Goal: Transaction & Acquisition: Download file/media

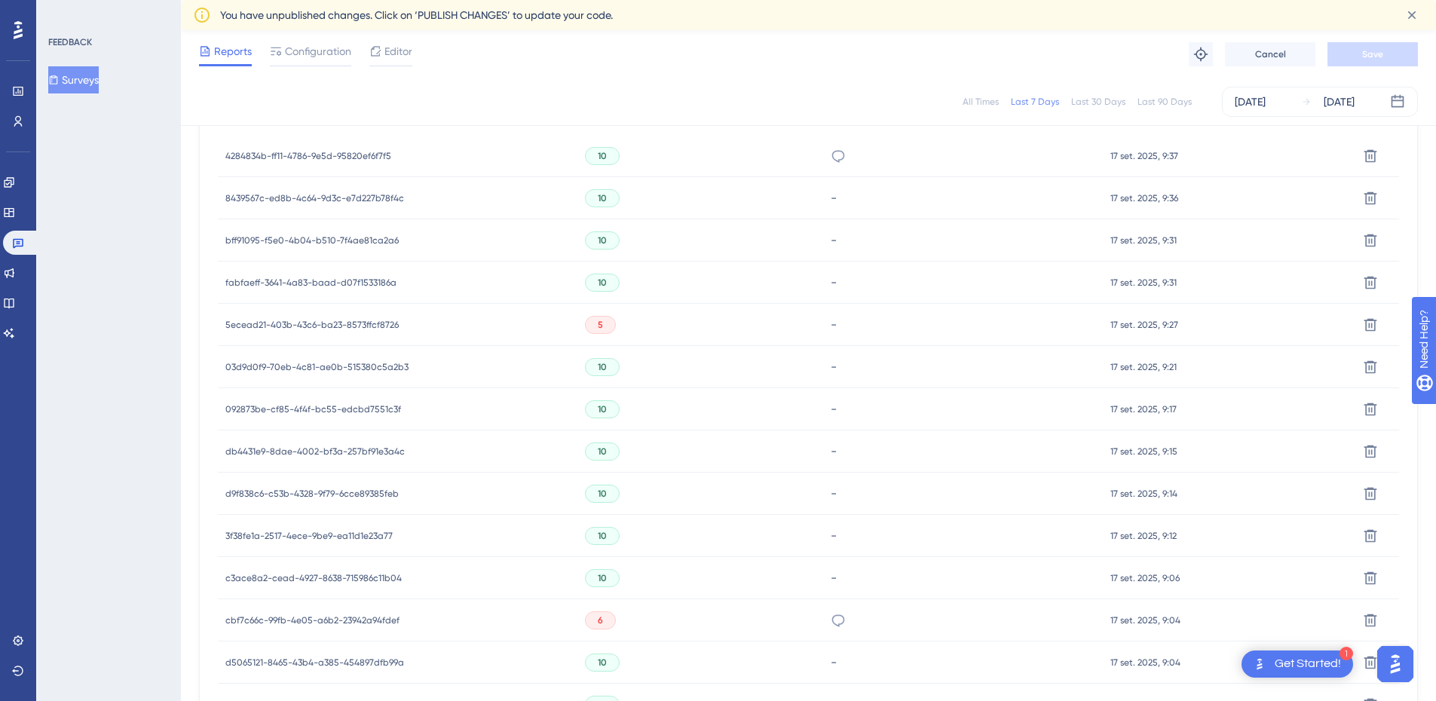
scroll to position [627, 0]
drag, startPoint x: 297, startPoint y: 503, endPoint x: 228, endPoint y: 501, distance: 68.6
click at [228, 501] on div "cbf7c66c-99fb-4e05-a6b2-23942a94fdef cbf7c66c-99fb-4e05-a6b2-23942a94fdef" at bounding box center [397, 498] width 359 height 42
click at [228, 501] on span "cbf7c66c-99fb-4e05-a6b2-23942a94fdef" at bounding box center [312, 498] width 174 height 12
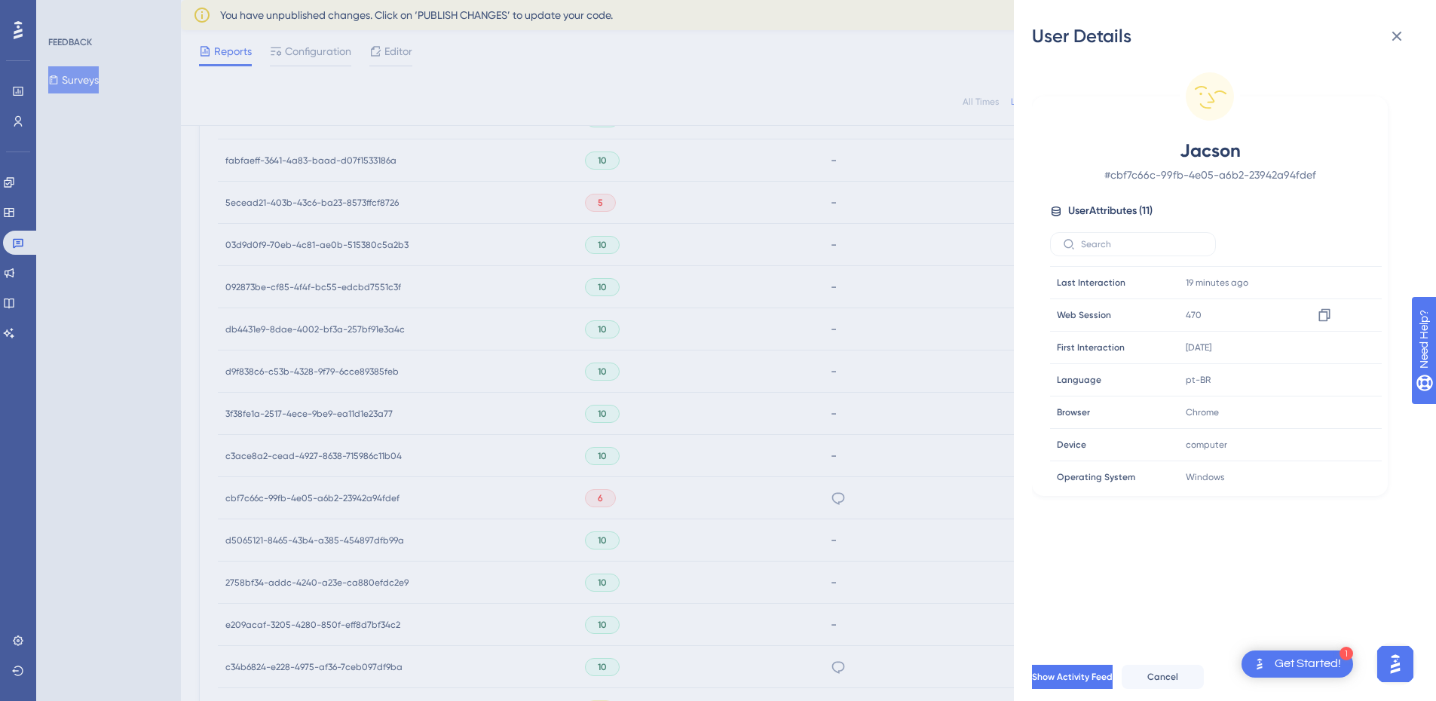
scroll to position [0, 0]
click at [1195, 170] on span "# cbf7c66c-99fb-4e05-a6b2-23942a94fdef" at bounding box center [1209, 175] width 265 height 18
click at [1194, 170] on span "# cbf7c66c-99fb-4e05-a6b2-23942a94fdef" at bounding box center [1209, 175] width 265 height 18
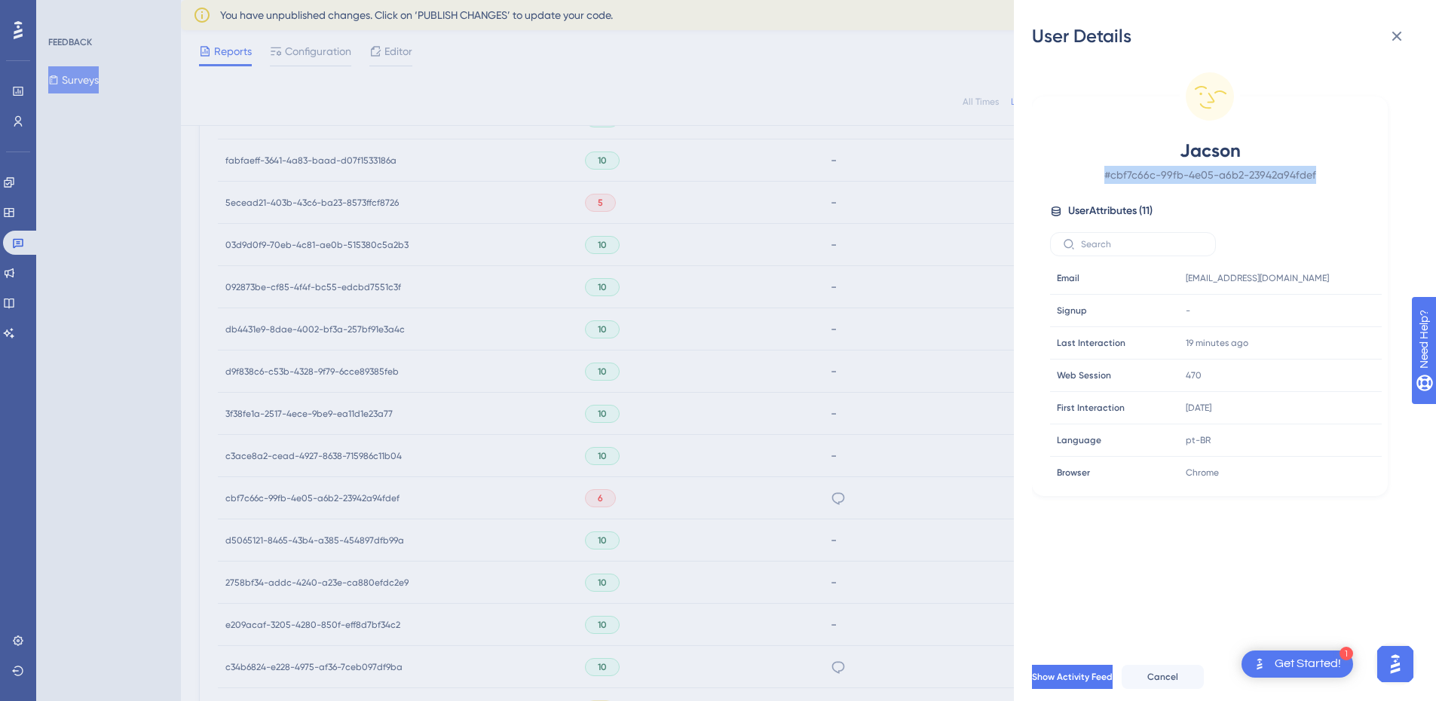
click at [1194, 170] on span "# cbf7c66c-99fb-4e05-a6b2-23942a94fdef" at bounding box center [1209, 175] width 265 height 18
copy div "# cbf7c66c-99fb-4e05-a6b2-23942a94fdef"
click at [1271, 172] on span "# cbf7c66c-99fb-4e05-a6b2-23942a94fdef" at bounding box center [1209, 175] width 265 height 18
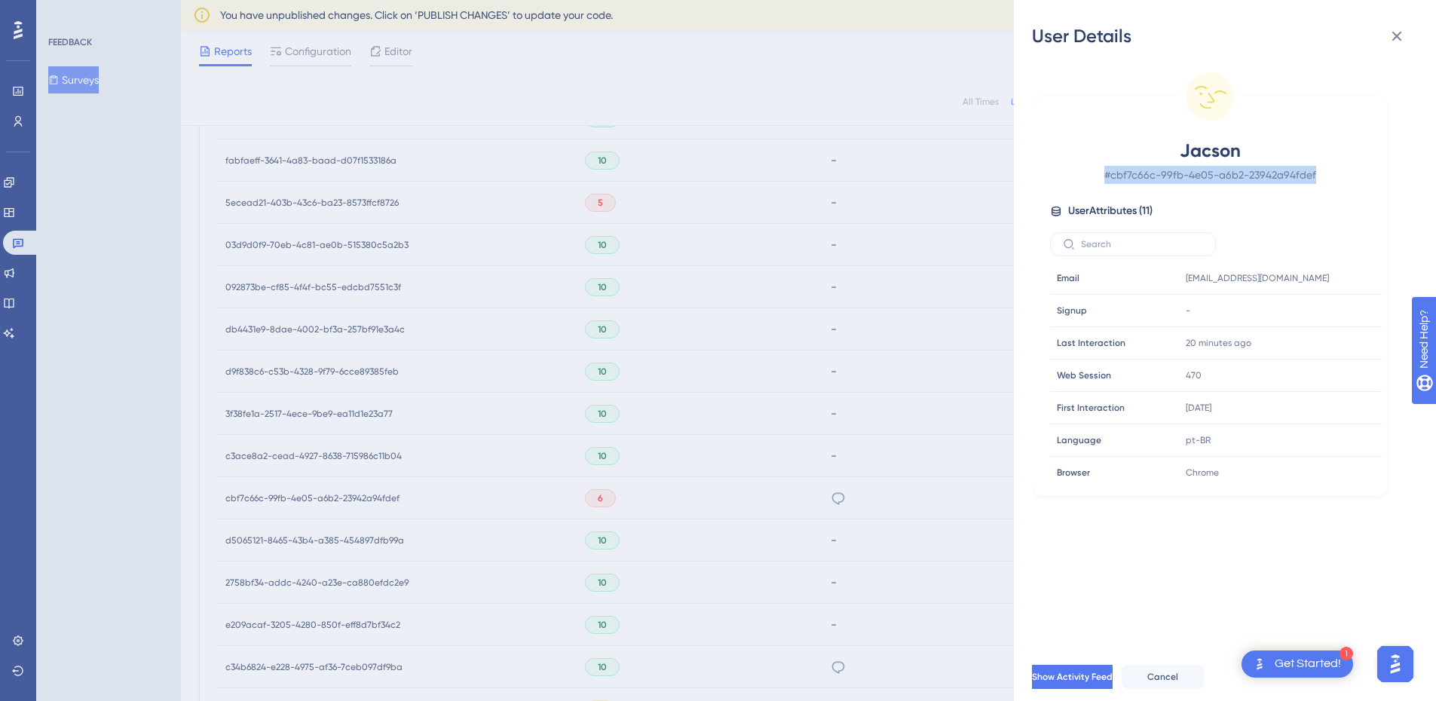
copy div "# cbf7c66c-99fb-4e05-a6b2-23942a94fdef"
click at [1253, 158] on span "Jacson" at bounding box center [1209, 151] width 265 height 24
drag, startPoint x: 1115, startPoint y: 176, endPoint x: 1355, endPoint y: 188, distance: 240.8
click at [1355, 188] on div "Jacson # cbf7c66c-99fb-4e05-a6b2-23942a94fdef User Attributes ( 11 ) Email Emai…" at bounding box center [1210, 311] width 344 height 345
copy span "cbf7c66c-99fb-4e05-a6b2-23942a94fdef"
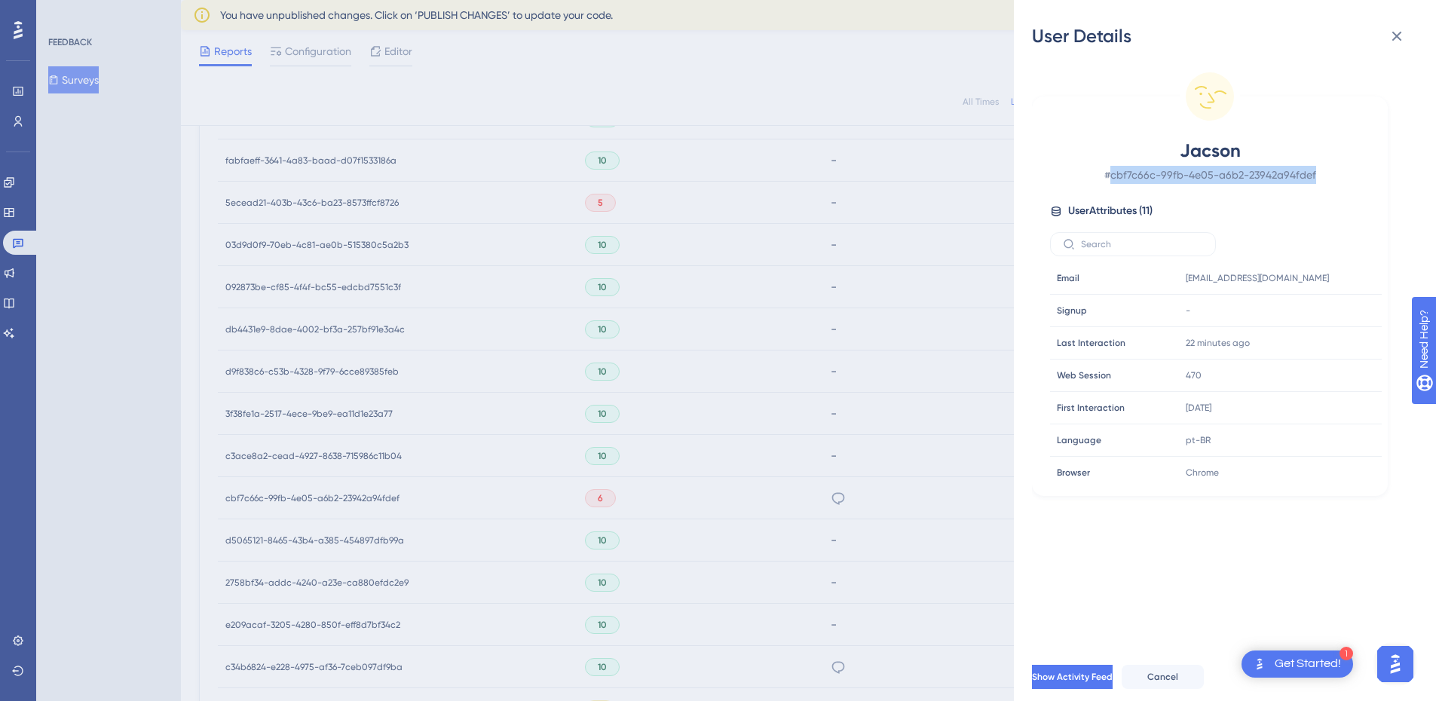
click at [1171, 186] on div "Jacson # cbf7c66c-99fb-4e05-a6b2-23942a94fdef User Attributes ( 11 ) Email Emai…" at bounding box center [1210, 311] width 344 height 345
drag, startPoint x: 1116, startPoint y: 176, endPoint x: 1314, endPoint y: 179, distance: 198.2
click at [1314, 179] on span "# cbf7c66c-99fb-4e05-a6b2-23942a94fdef" at bounding box center [1209, 175] width 265 height 18
copy span "cbf7c66c-99fb-4e05-a6b2-23942a94fdef"
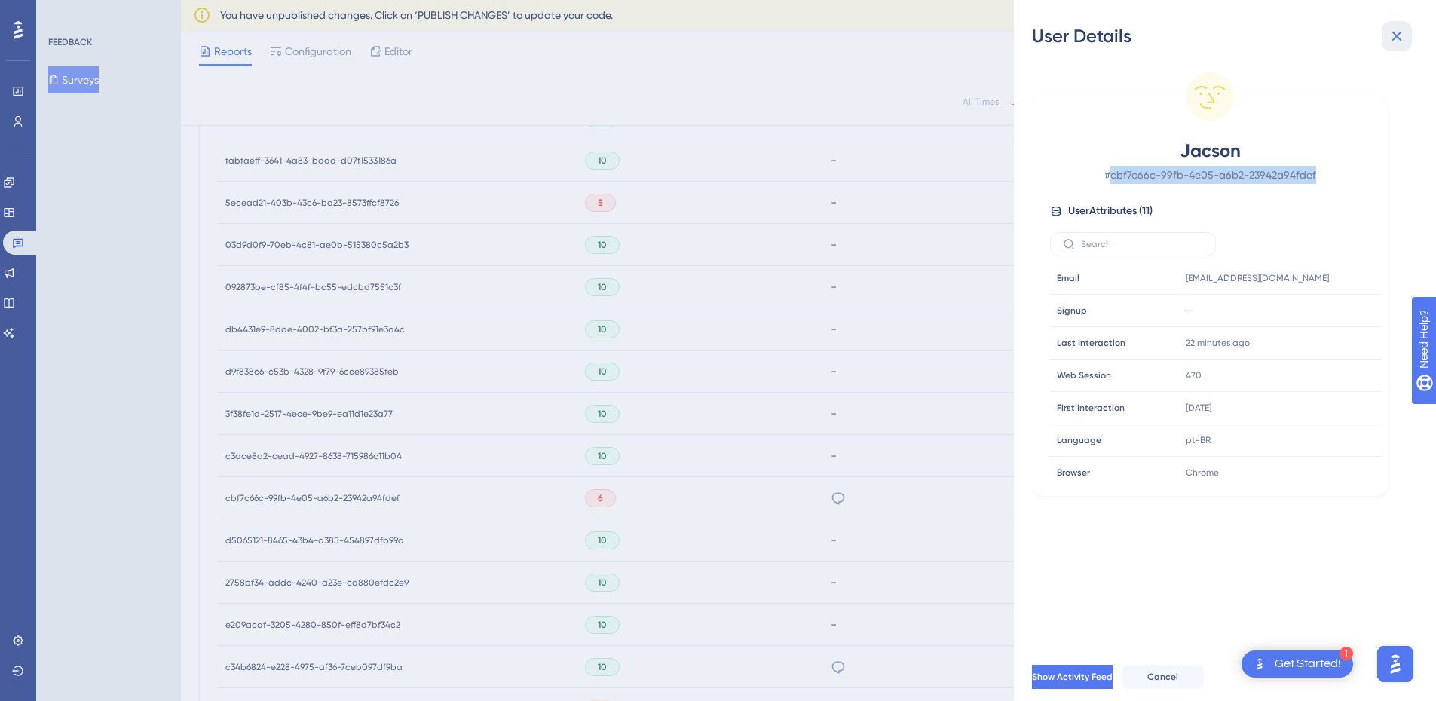
click at [1403, 37] on icon at bounding box center [1396, 36] width 18 height 18
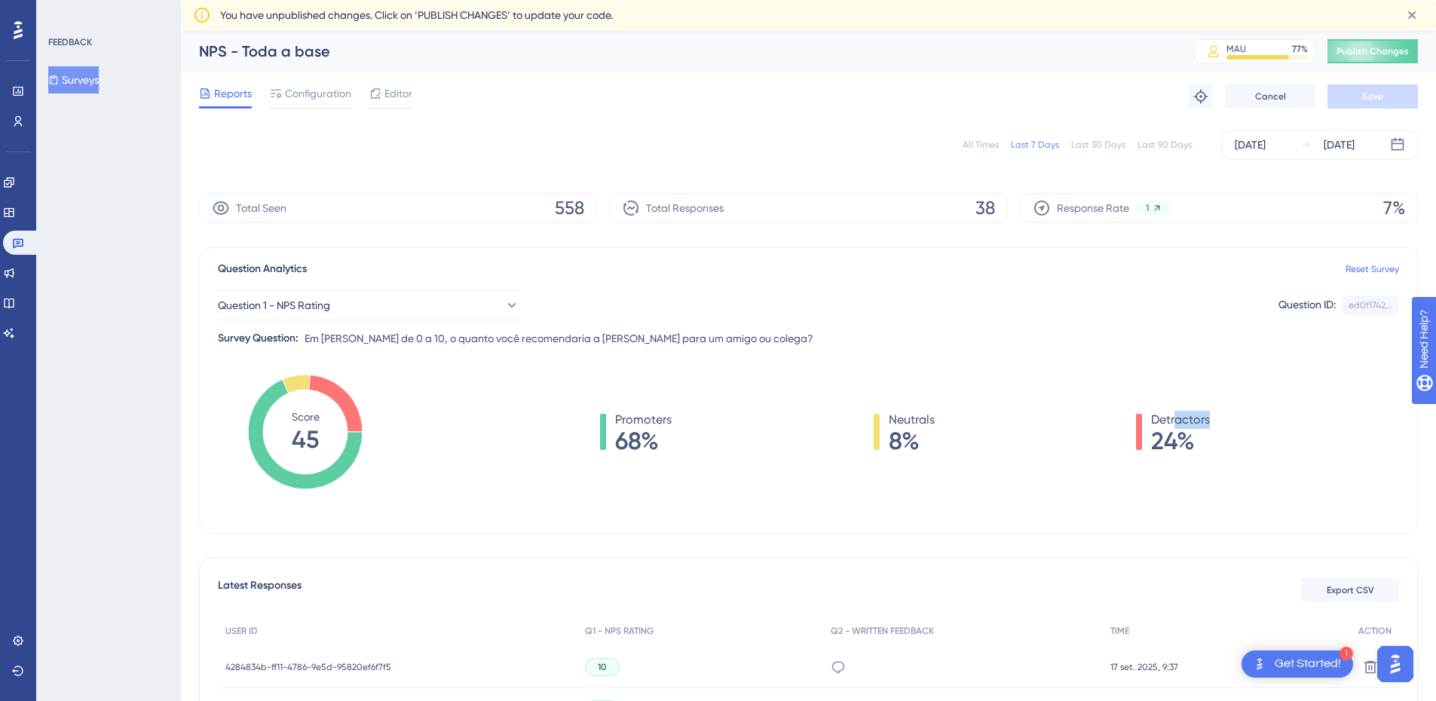
click at [1176, 425] on div "Detractors 24%" at bounding box center [1180, 432] width 59 height 42
click at [1179, 459] on div "Promoters 68% Neutrals 8% Detractors 24%" at bounding box center [905, 447] width 988 height 151
drag, startPoint x: 1164, startPoint y: 448, endPoint x: 1205, endPoint y: 436, distance: 42.2
click at [1205, 436] on span "24%" at bounding box center [1180, 441] width 59 height 24
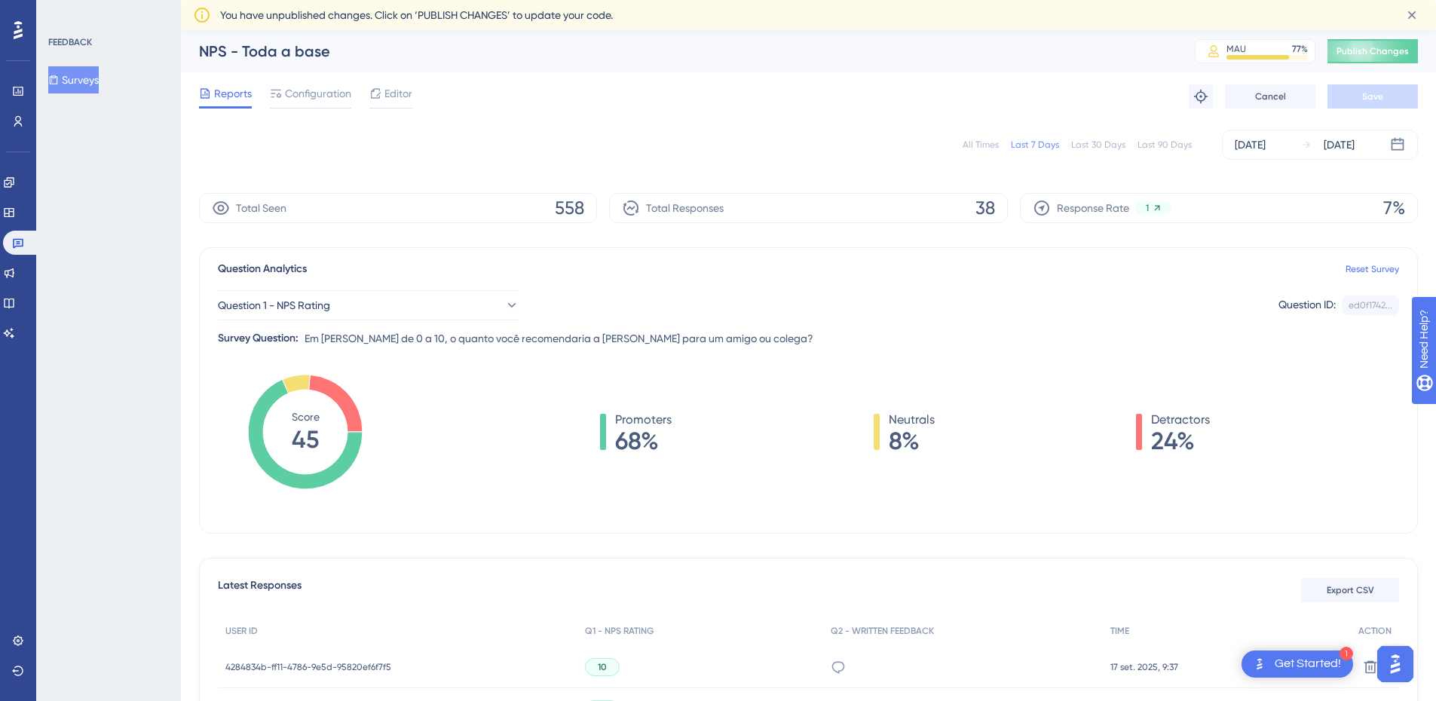
click at [1111, 146] on div "Last 30 Days" at bounding box center [1098, 145] width 54 height 12
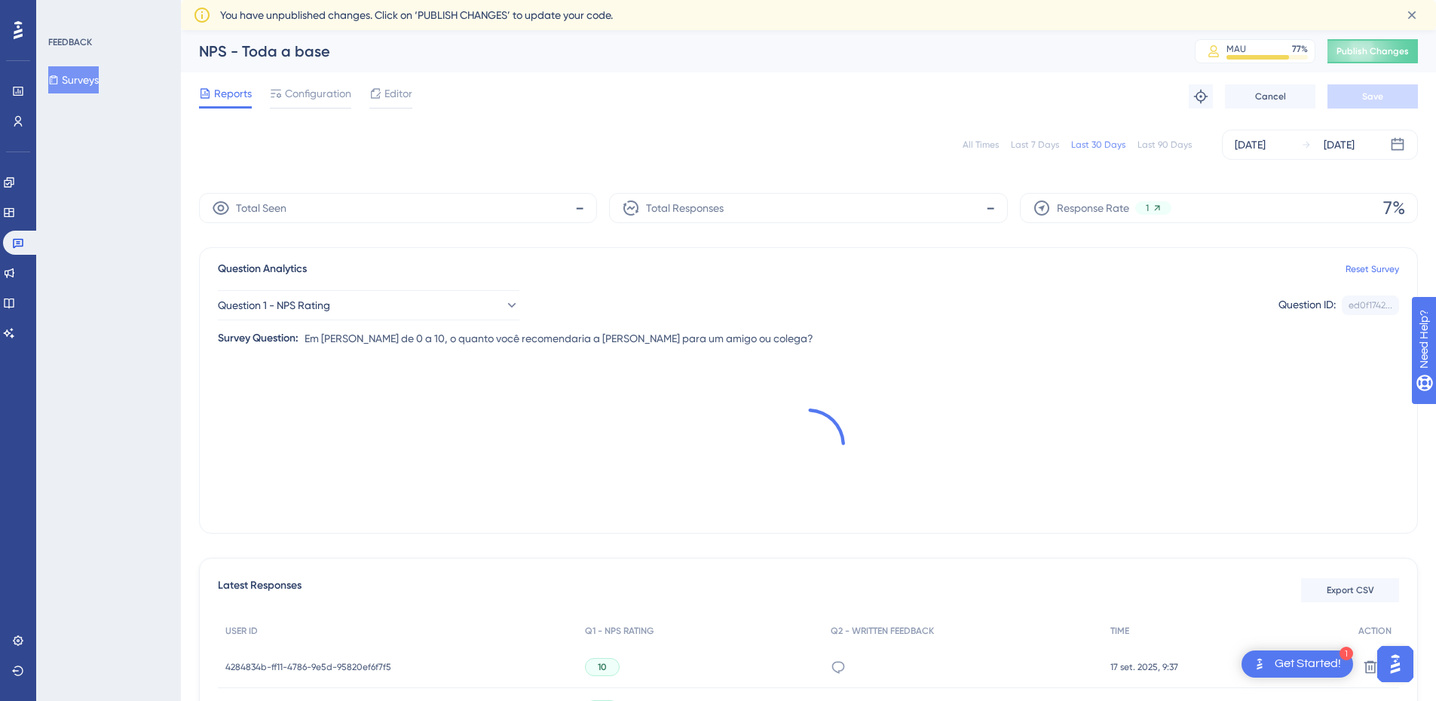
drag, startPoint x: 1016, startPoint y: 144, endPoint x: 979, endPoint y: 143, distance: 36.9
click at [1013, 144] on div "All Times Last 7 Days Last 30 Days Last 90 Days" at bounding box center [1076, 145] width 229 height 12
click at [973, 143] on div "All Times" at bounding box center [980, 145] width 36 height 12
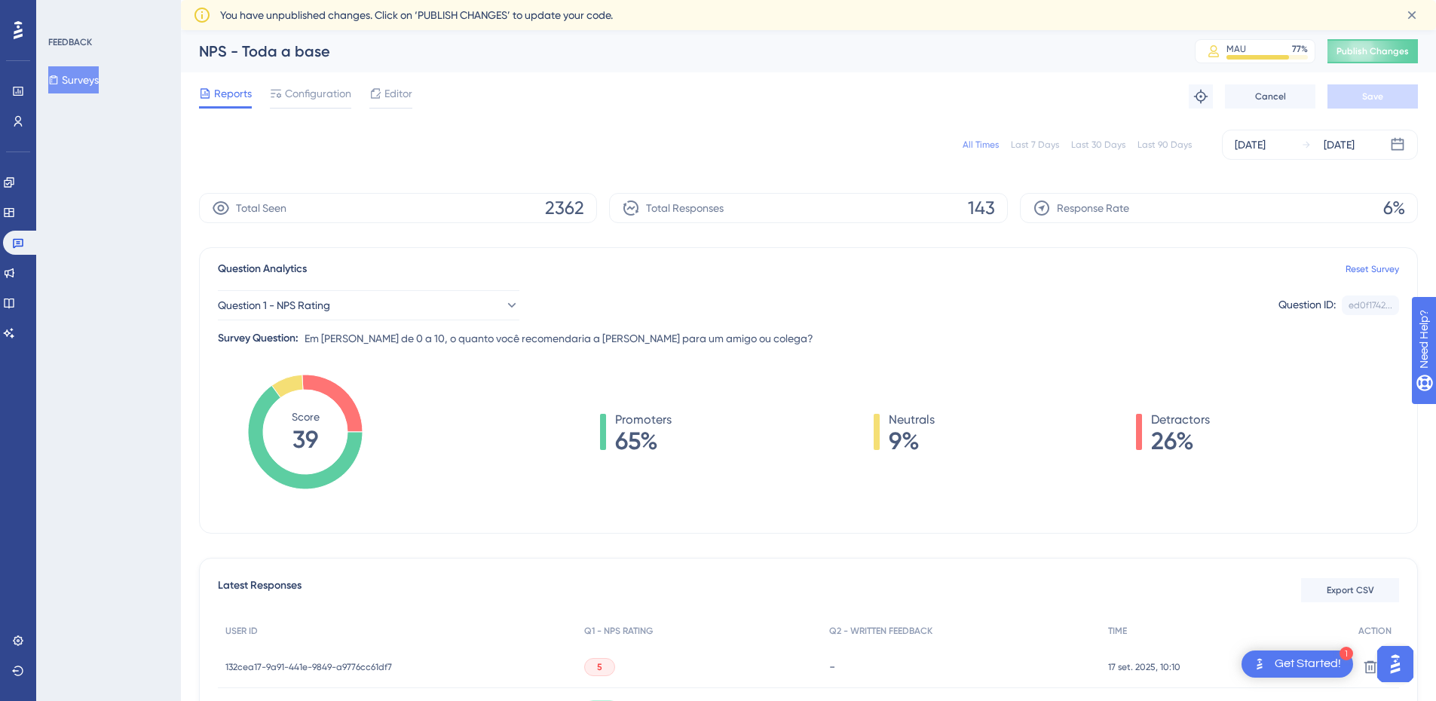
click at [1039, 144] on div "Last 7 Days" at bounding box center [1035, 145] width 48 height 12
click at [1002, 134] on div "All Times Last 7 Days Last 30 Days Last 90 Days [DATE] [DATE]" at bounding box center [808, 145] width 1219 height 30
click at [999, 145] on div "All Times" at bounding box center [980, 145] width 36 height 12
click at [1036, 155] on div "All Times Last 7 Days Last 30 Days Last 90 Days [DATE] [DATE]" at bounding box center [808, 145] width 1219 height 30
click at [1039, 149] on div "Last 7 Days" at bounding box center [1035, 145] width 48 height 12
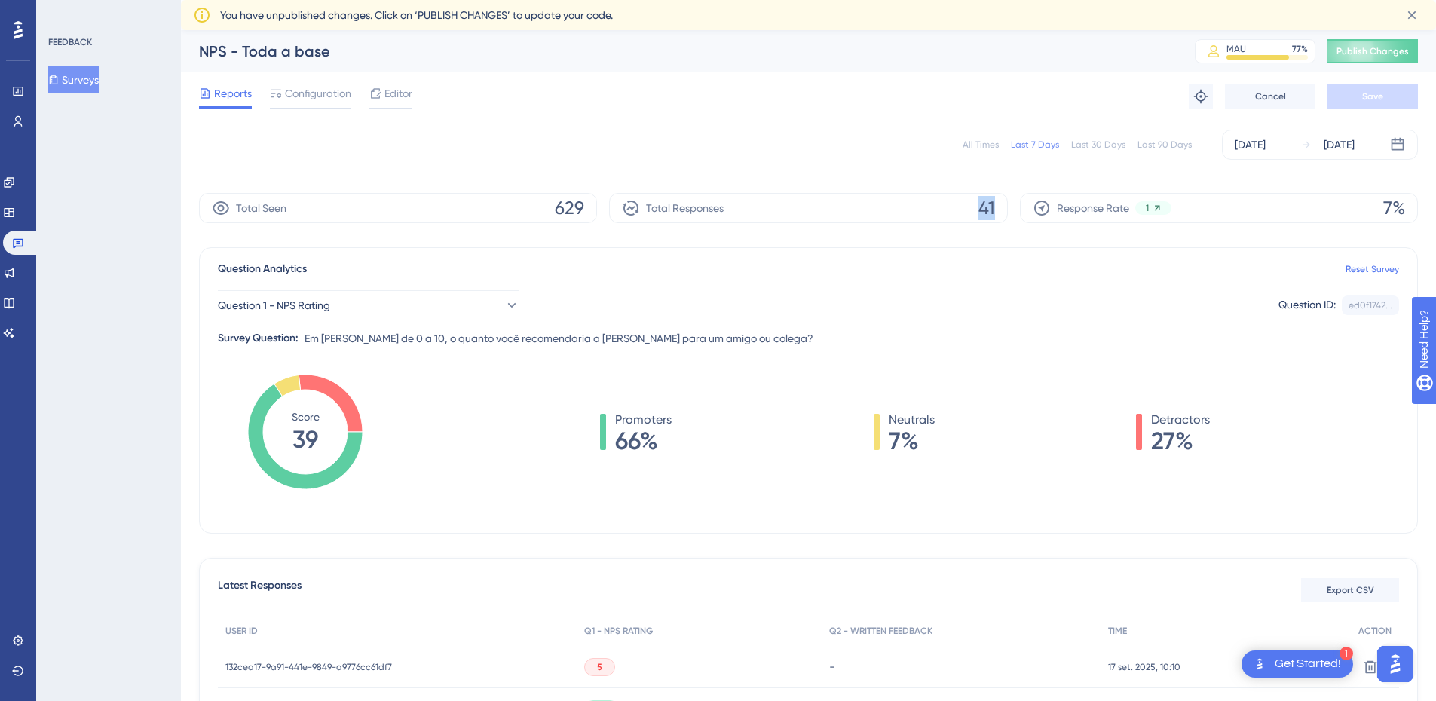
click at [1011, 216] on div "Total Seen 629 Total Responses 41 Response Rate 1 7%" at bounding box center [808, 208] width 1219 height 30
drag, startPoint x: 977, startPoint y: 210, endPoint x: 994, endPoint y: 210, distance: 17.3
click at [994, 210] on div "Total Responses 41" at bounding box center [808, 208] width 398 height 30
click at [994, 210] on span "41" at bounding box center [986, 208] width 17 height 24
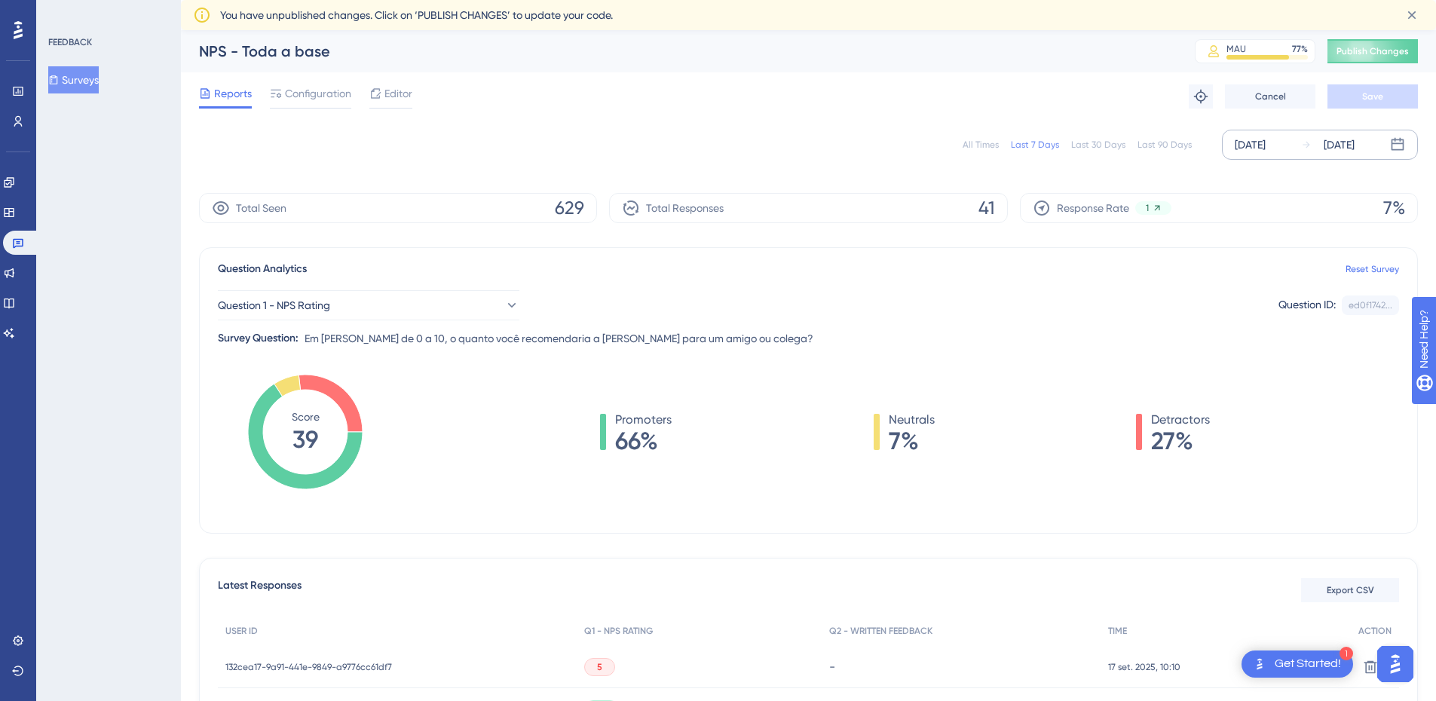
click at [1265, 145] on div "[DATE]" at bounding box center [1249, 145] width 31 height 18
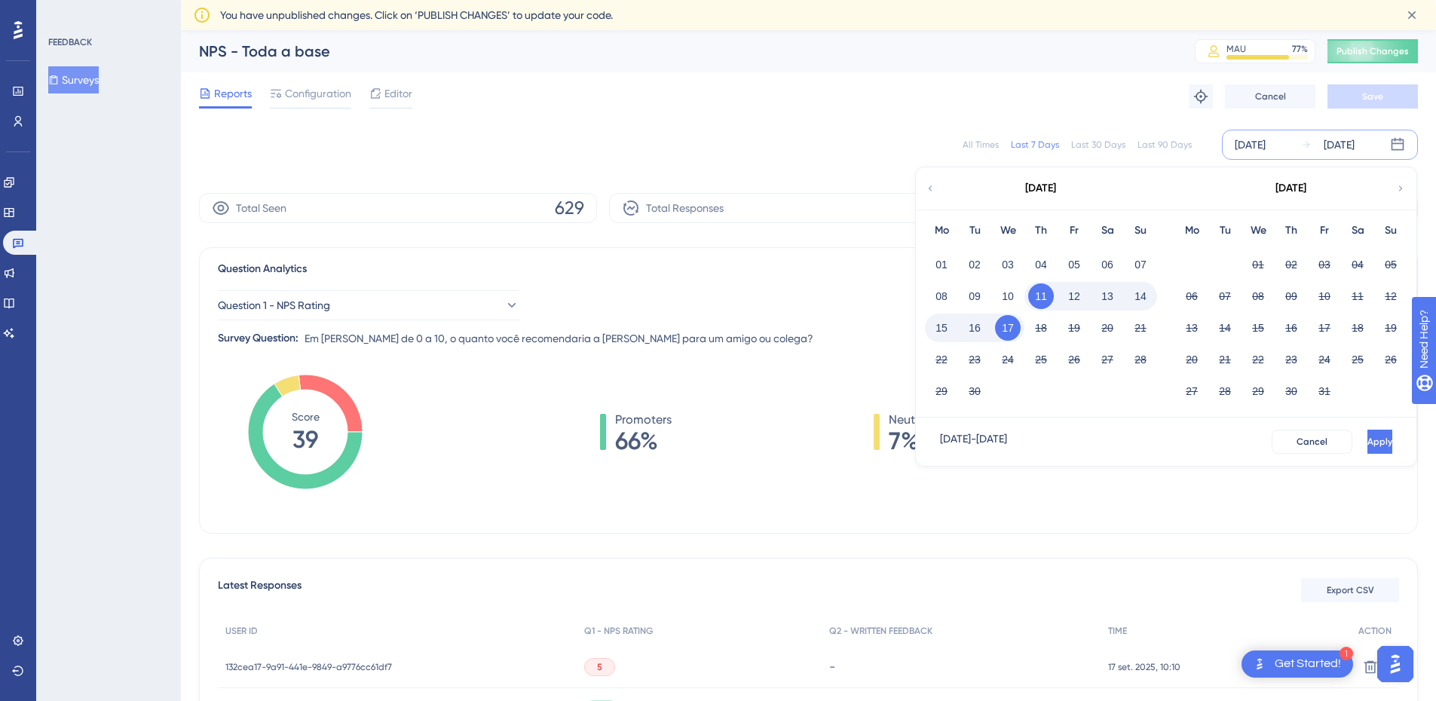
click at [873, 142] on div "All Times Last 7 Days Last 30 Days Last 90 Days [DATE] [DATE] [DATE] Mo Tu We T…" at bounding box center [808, 145] width 1219 height 30
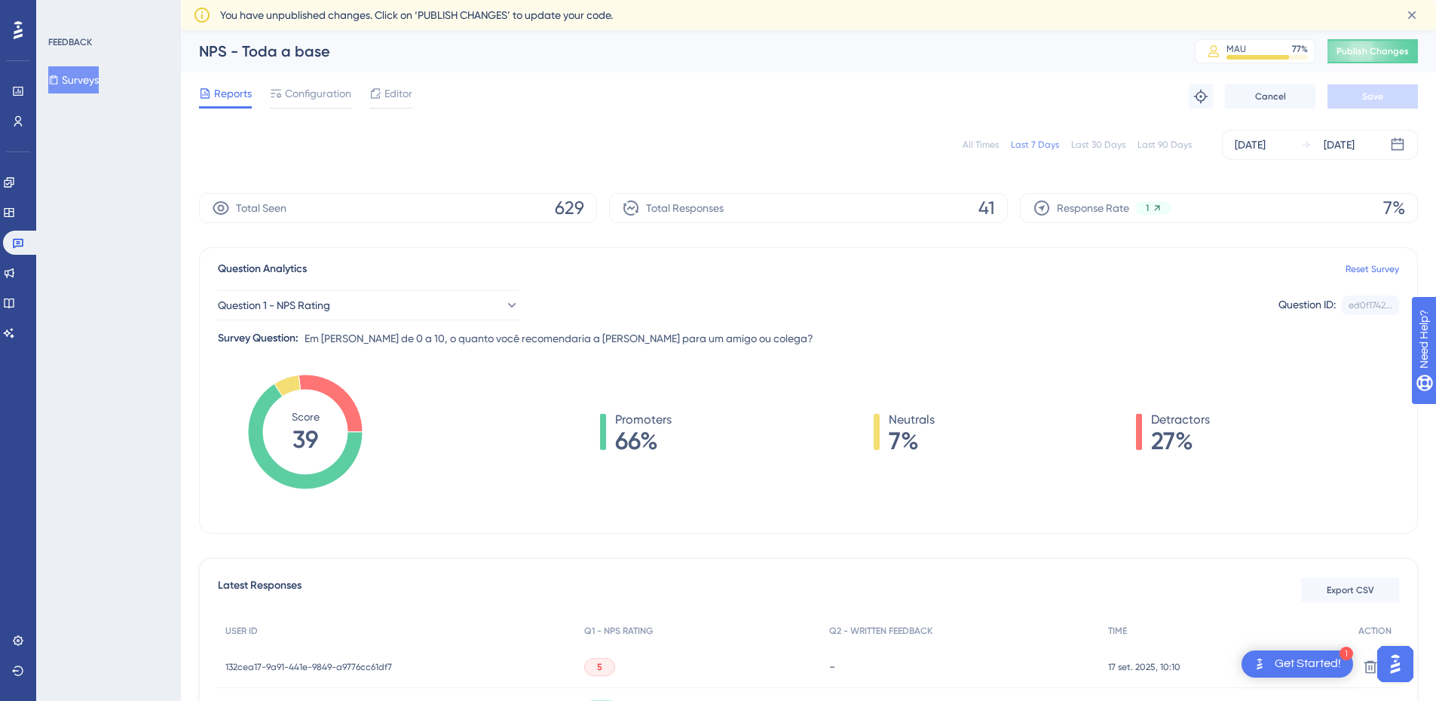
click at [994, 154] on div "All Times Last 7 Days Last 30 Days Last 90 Days [DATE] [DATE]" at bounding box center [808, 145] width 1219 height 30
click at [988, 145] on div "All Times" at bounding box center [980, 145] width 36 height 12
drag, startPoint x: 968, startPoint y: 222, endPoint x: 997, endPoint y: 213, distance: 30.8
click at [997, 213] on div "Total Responses 143" at bounding box center [808, 208] width 398 height 30
click at [1050, 147] on div "Last 7 Days" at bounding box center [1035, 145] width 48 height 12
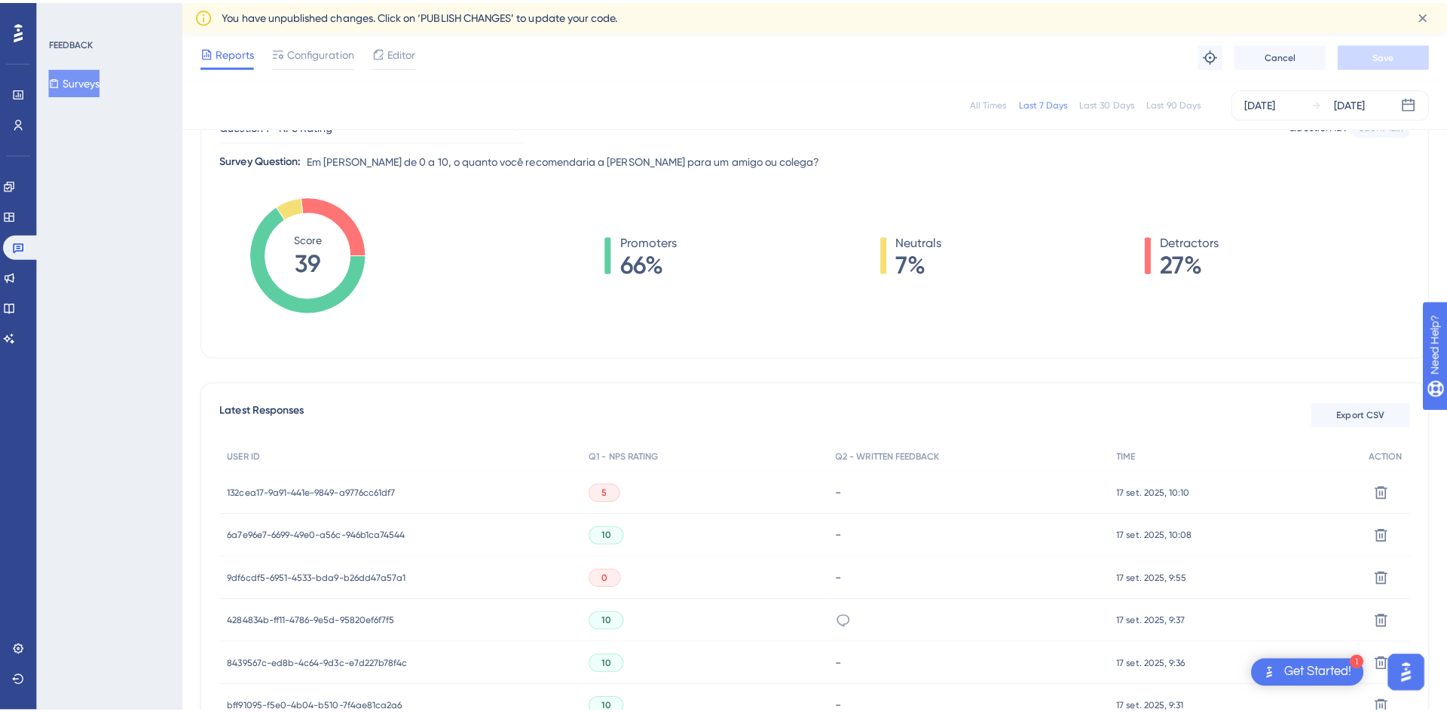
scroll to position [99, 0]
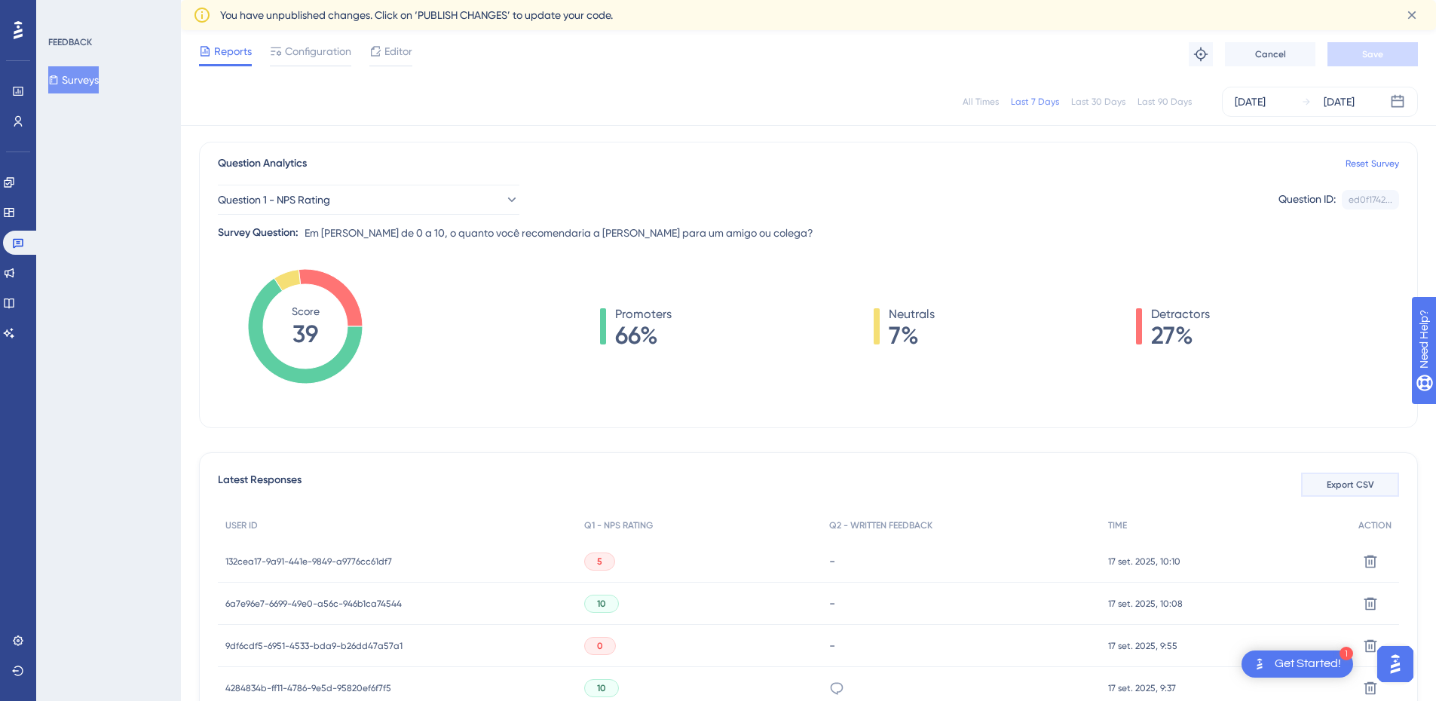
click at [1351, 477] on button "Export CSV" at bounding box center [1350, 485] width 98 height 24
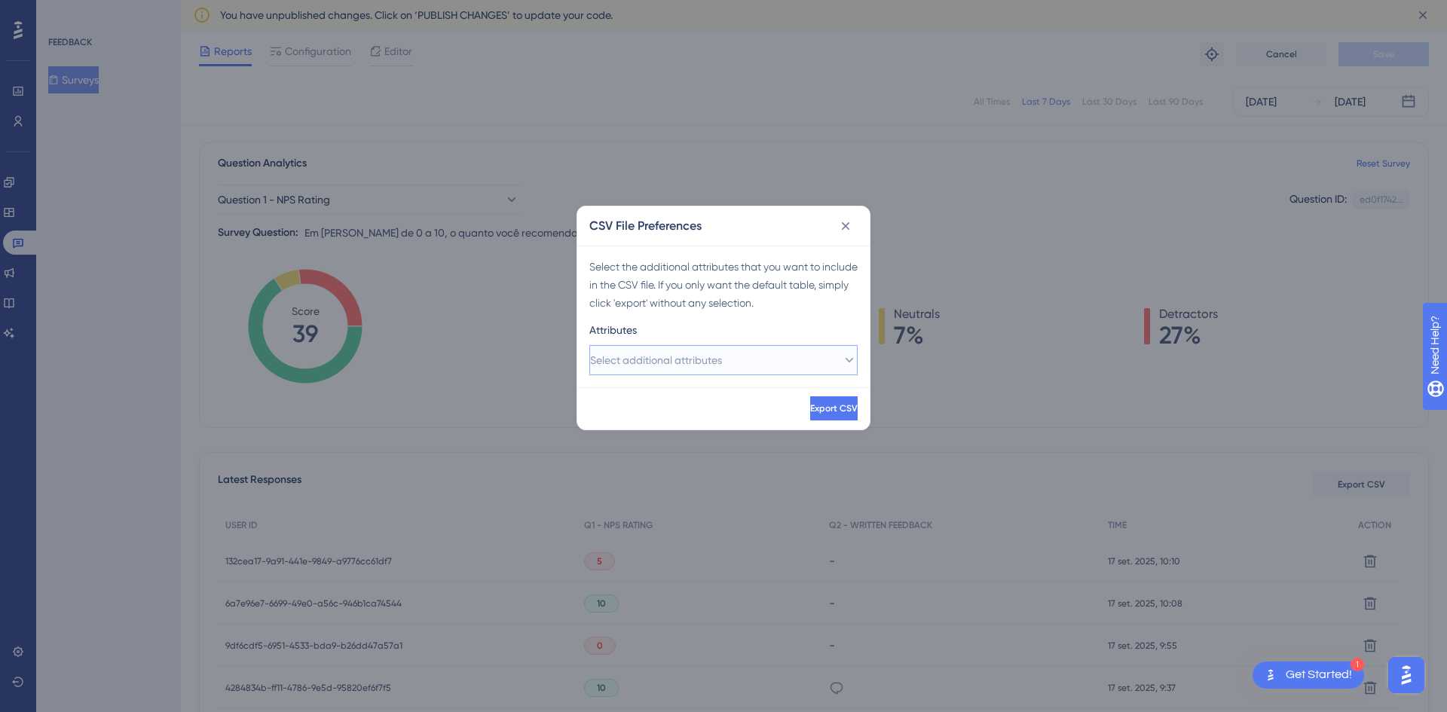
click at [764, 368] on button "Select additional attributes" at bounding box center [723, 360] width 268 height 30
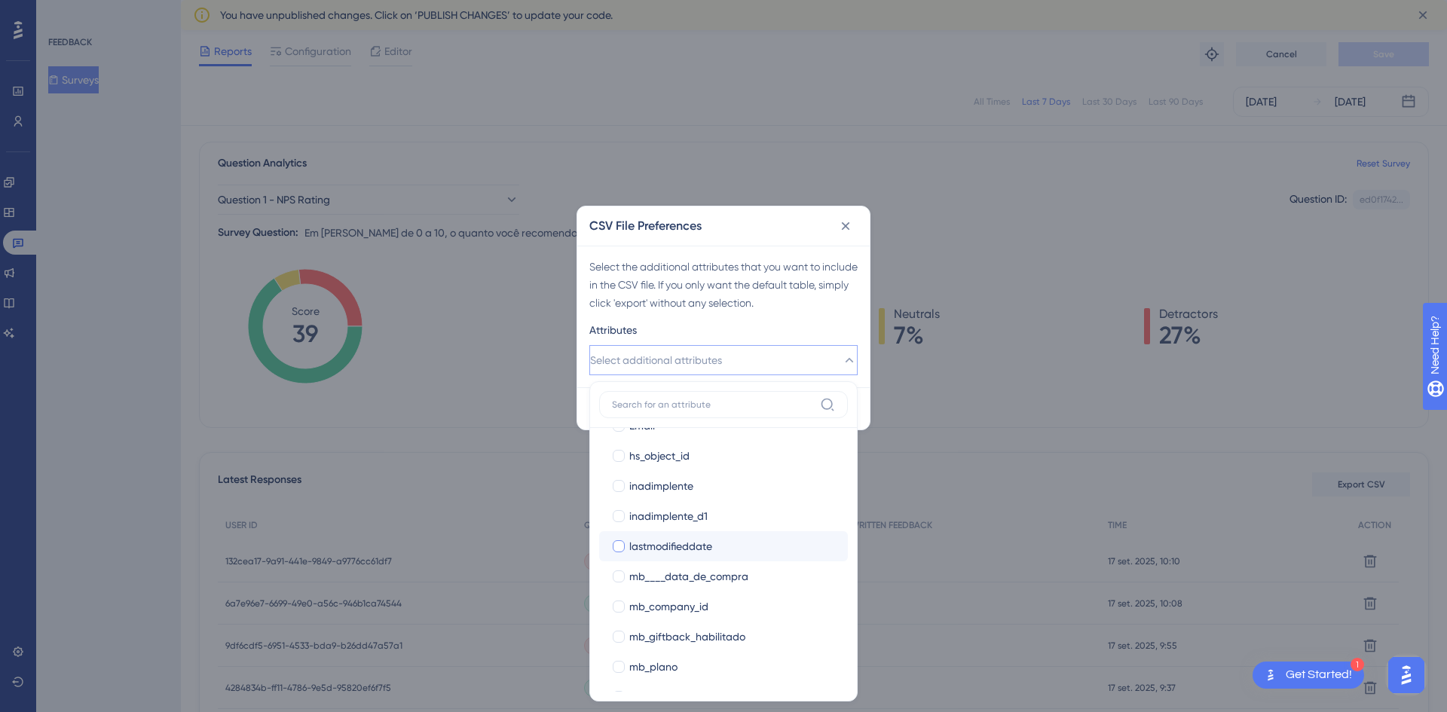
scroll to position [377, 0]
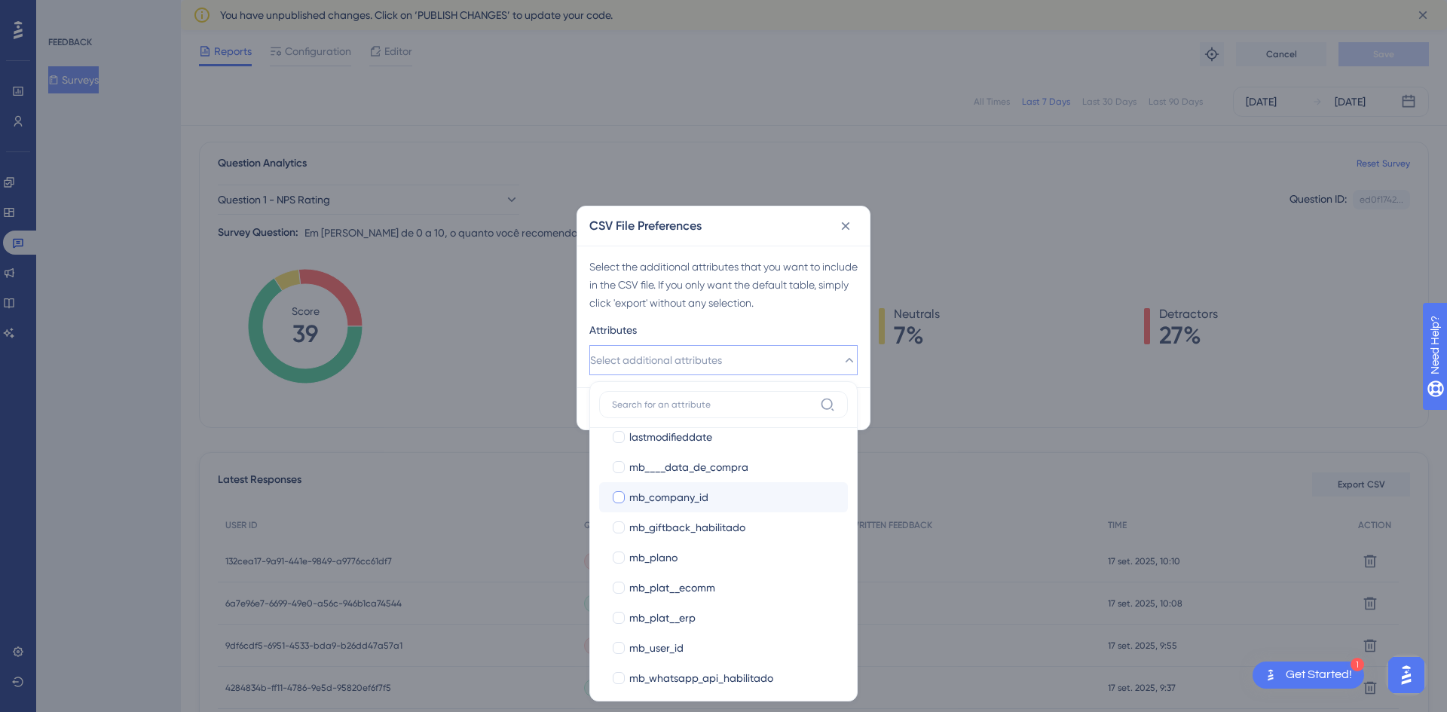
click at [615, 497] on div at bounding box center [619, 497] width 12 height 12
checkbox input "true"
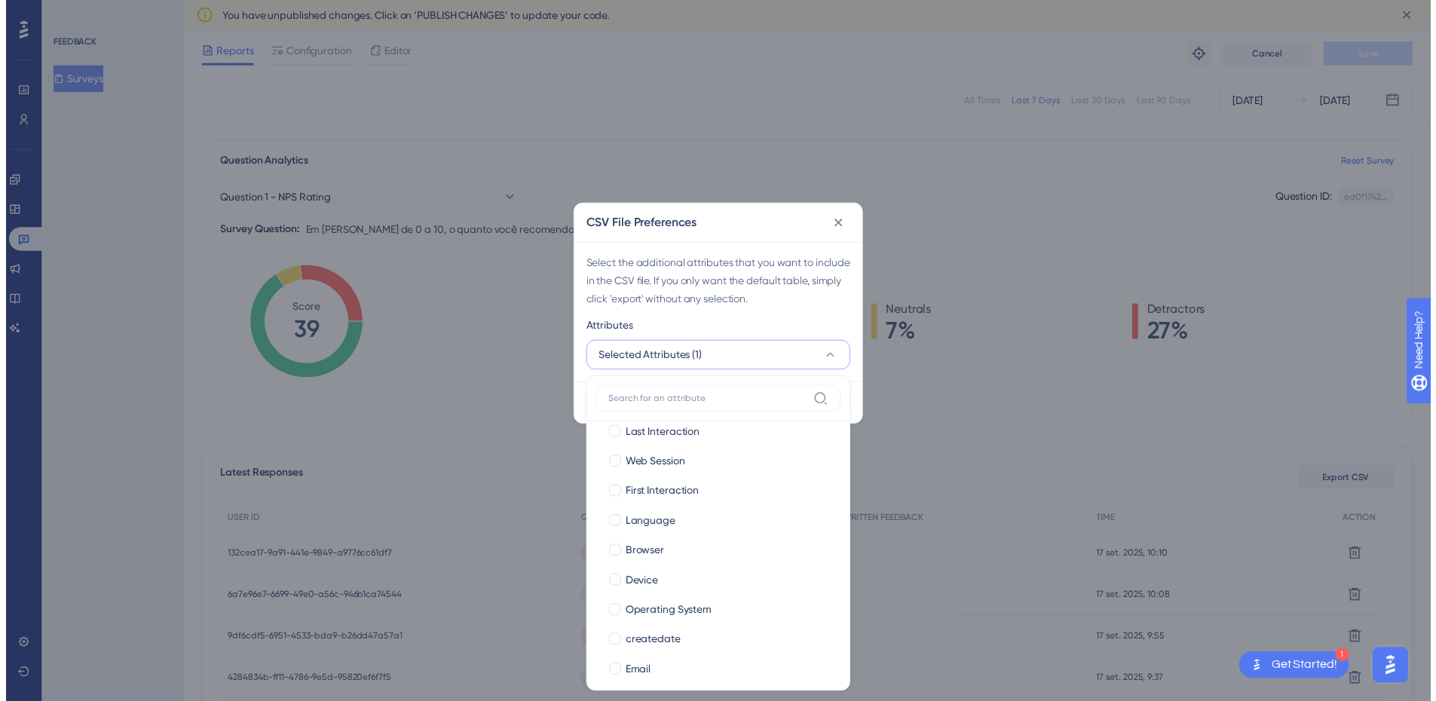
scroll to position [0, 0]
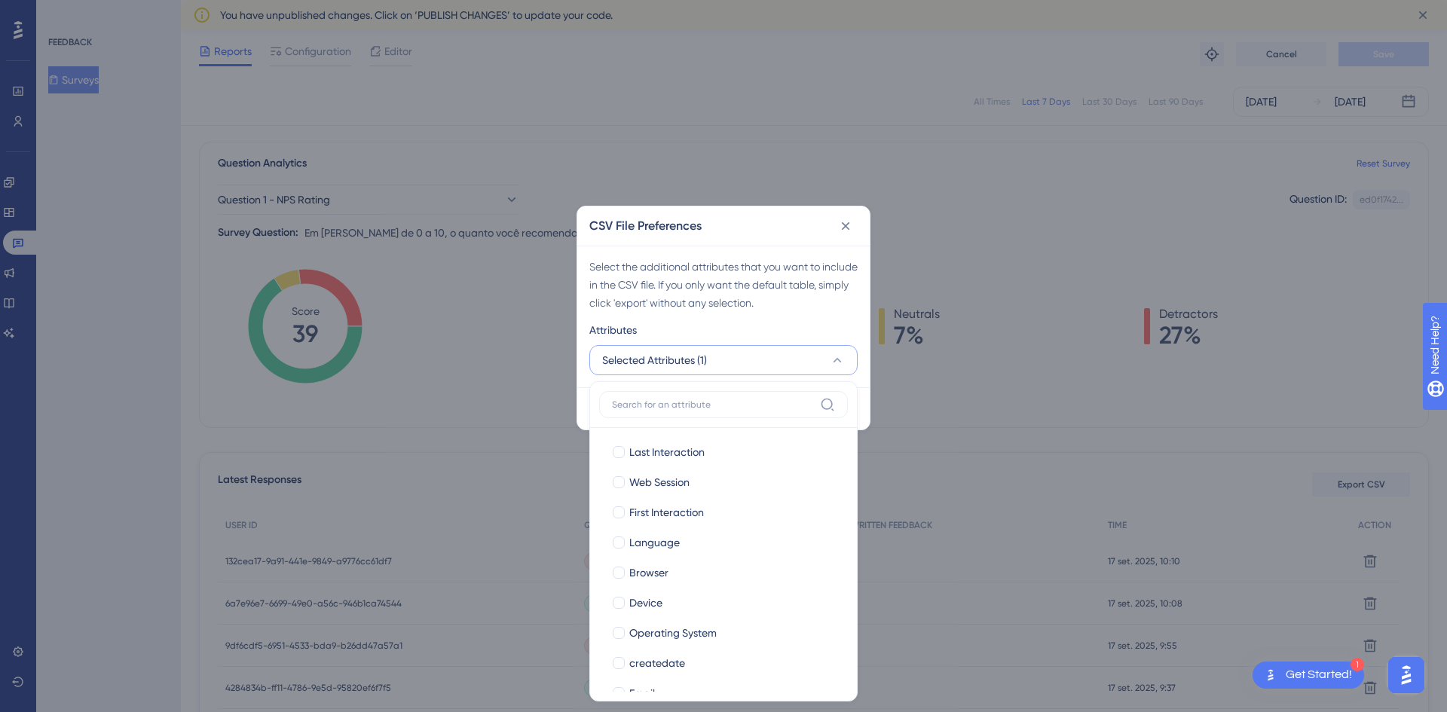
click at [735, 282] on div "Select the additional attributes that you want to include in the CSV file. If y…" at bounding box center [723, 285] width 268 height 54
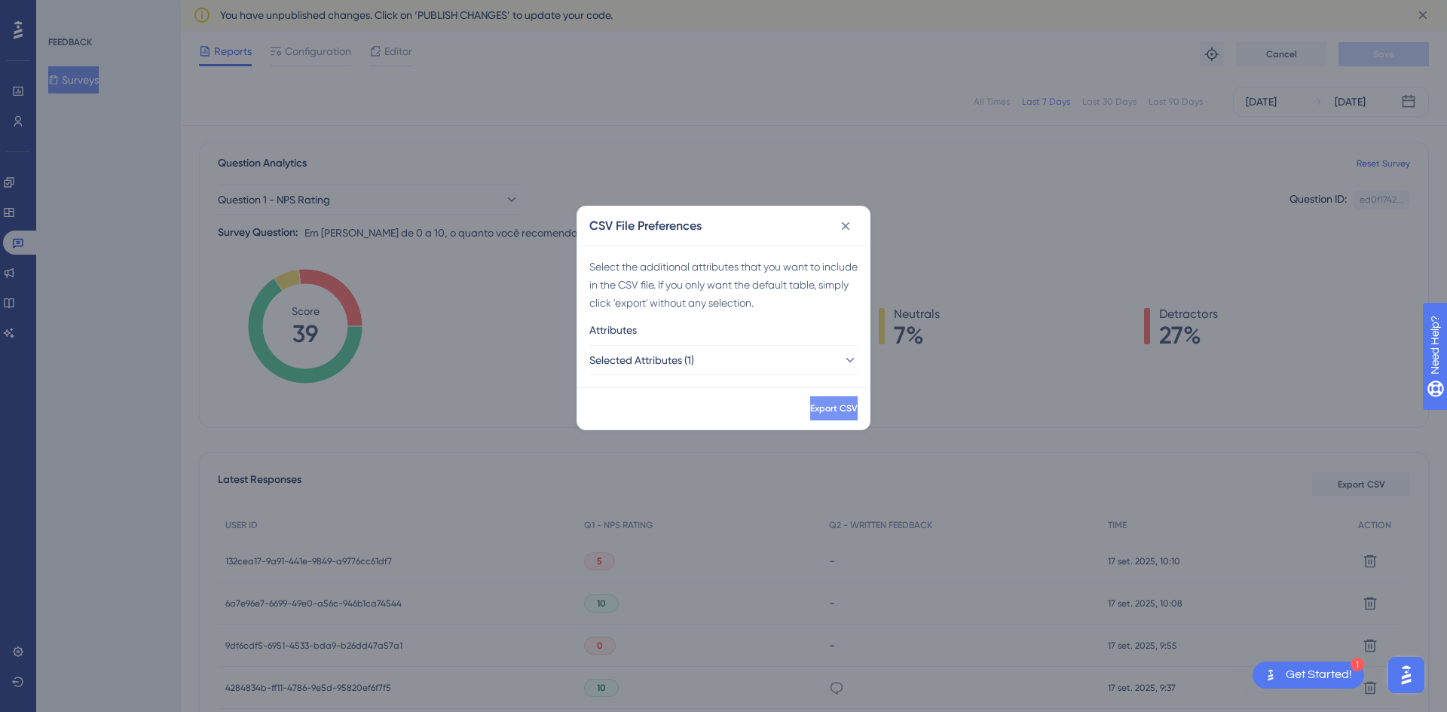
click at [811, 405] on span "Export CSV" at bounding box center [833, 408] width 47 height 12
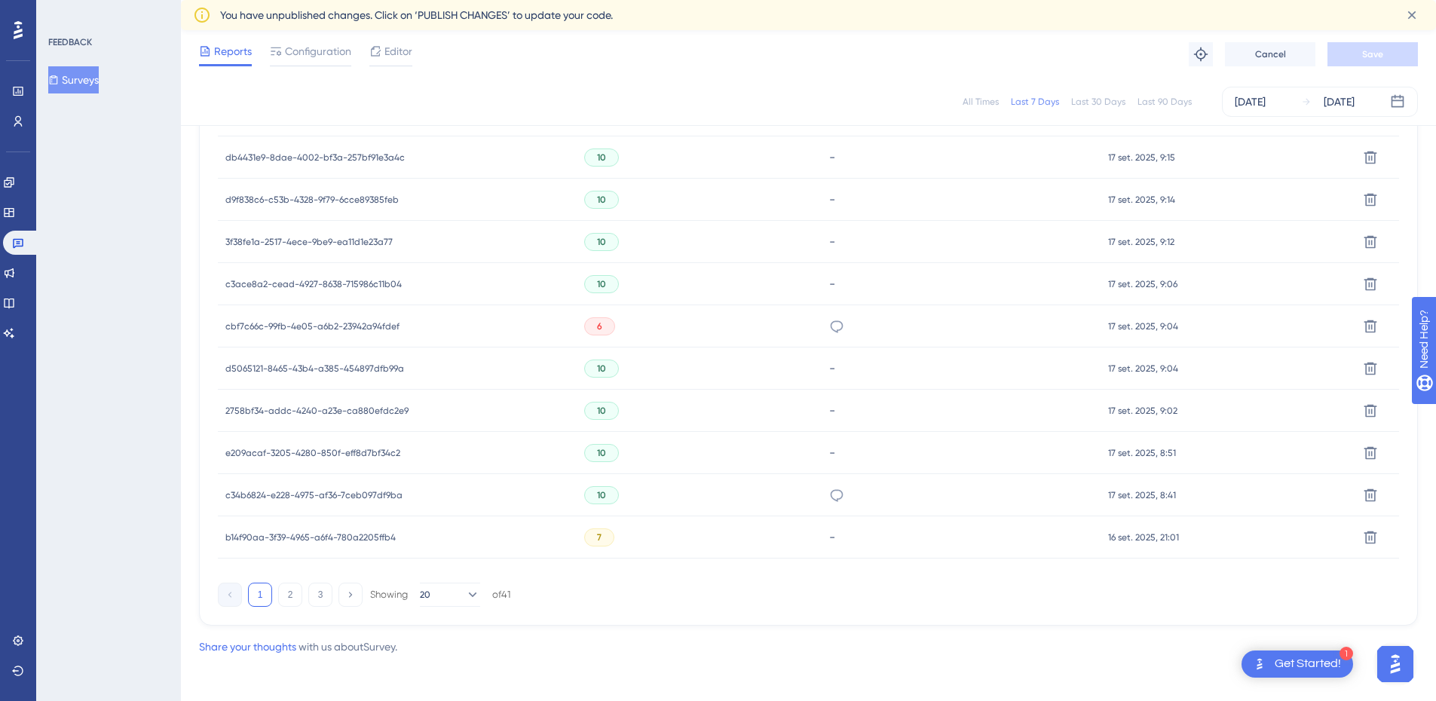
scroll to position [928, 0]
drag, startPoint x: 131, startPoint y: 636, endPoint x: 156, endPoint y: 631, distance: 25.4
click at [131, 636] on div "FEEDBACK Surveys" at bounding box center [108, 350] width 145 height 701
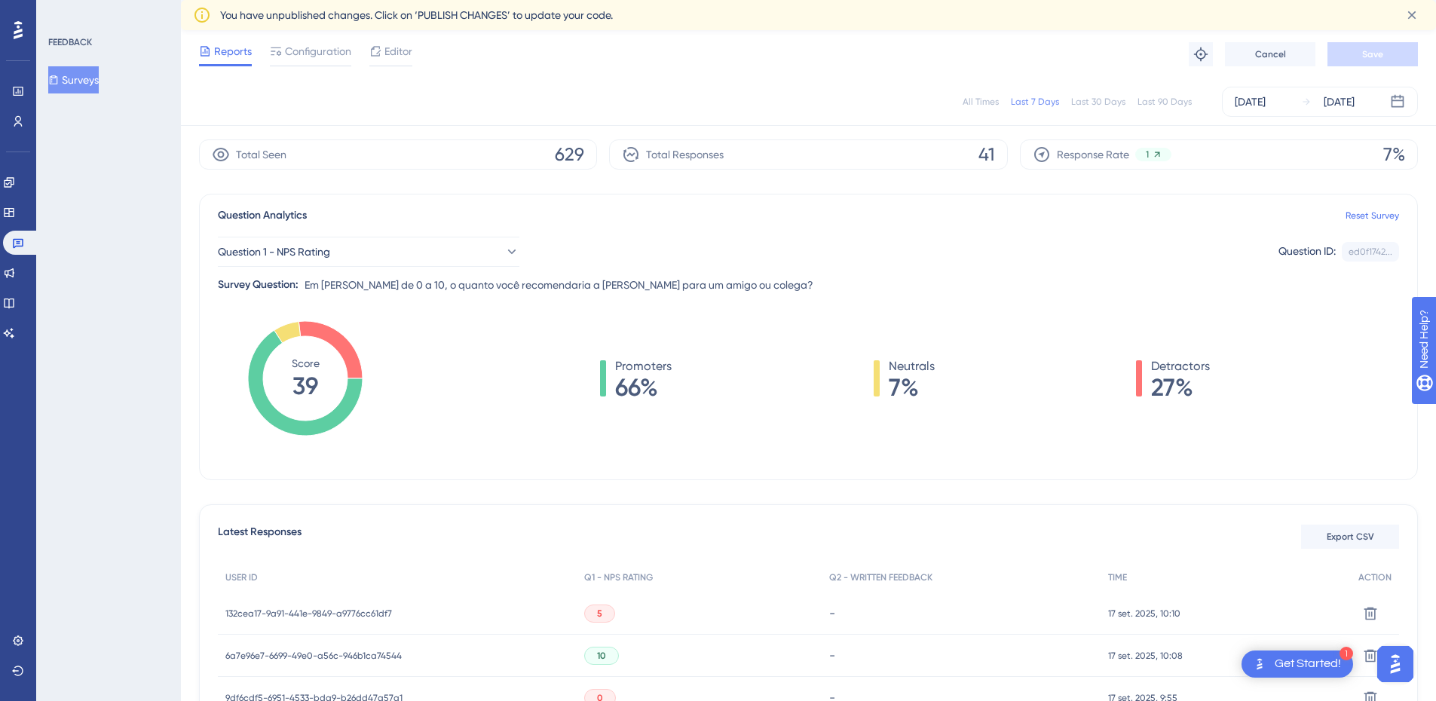
scroll to position [0, 0]
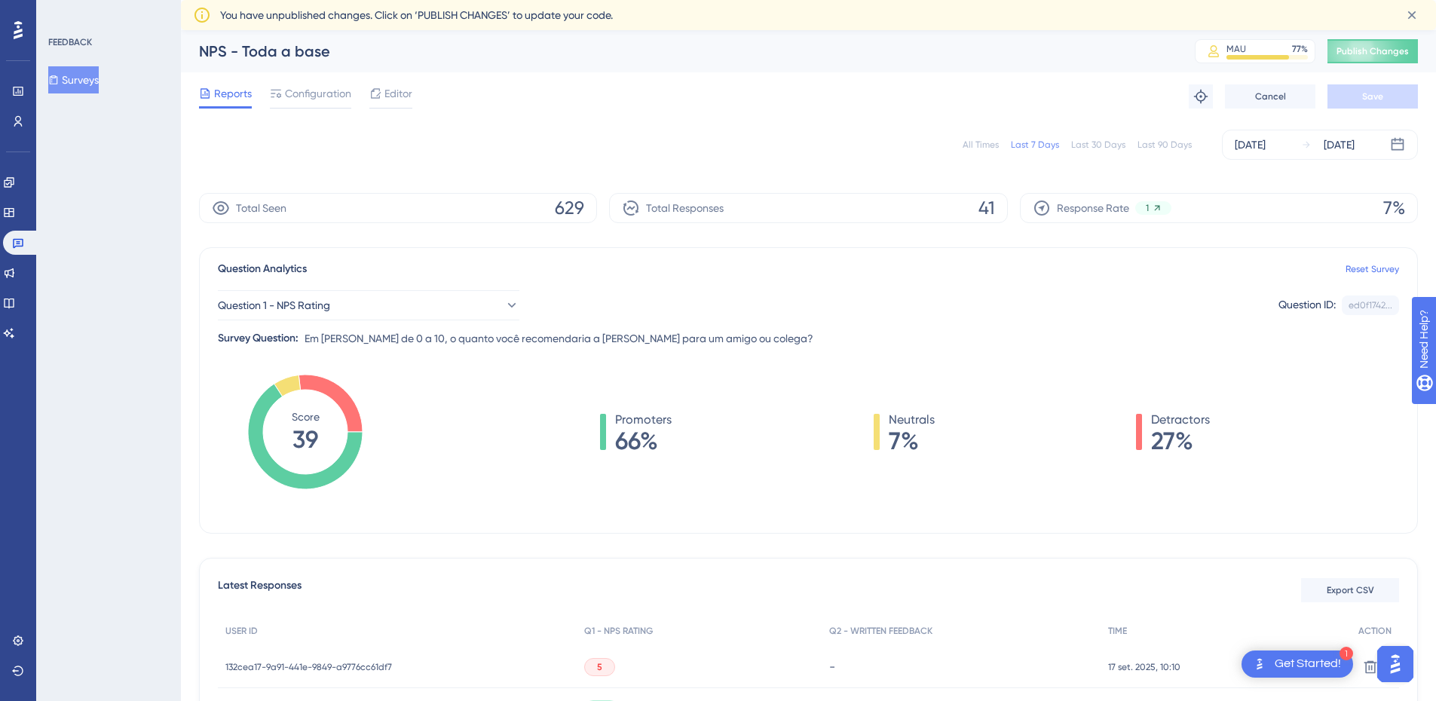
click at [271, 52] on div "NPS - Toda a base" at bounding box center [678, 51] width 958 height 21
click at [271, 51] on div "NPS - Toda a base" at bounding box center [678, 51] width 958 height 21
copy div "NPS - Toda a base"
